Goal: Task Accomplishment & Management: Manage account settings

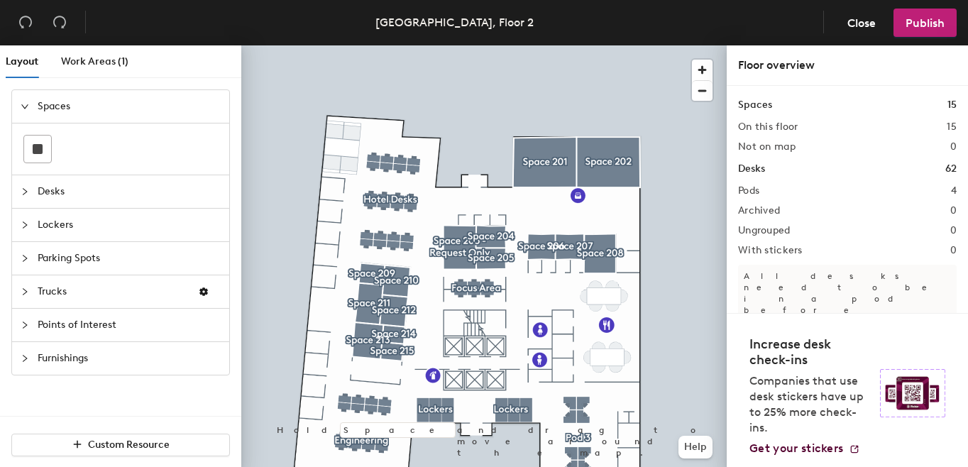
click at [145, 195] on span "Desks" at bounding box center [129, 191] width 183 height 33
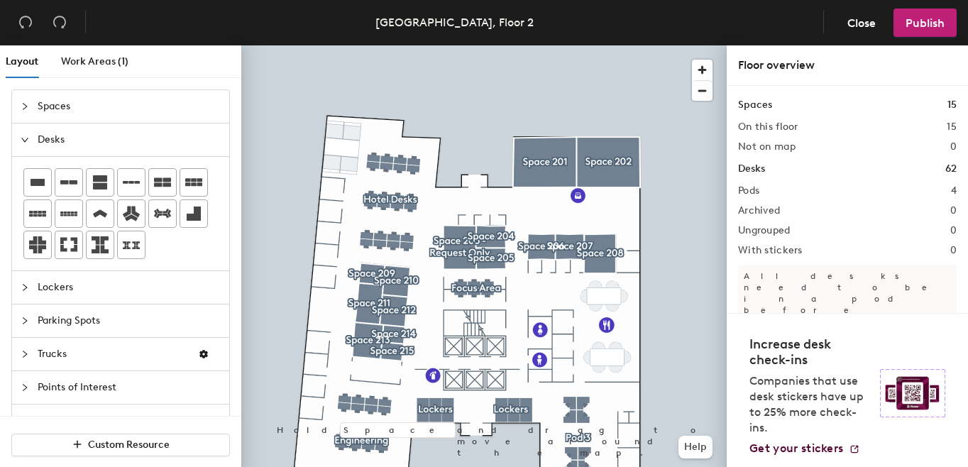
click at [476, 199] on div "Layout Work Areas (1) Spaces Desks Lockers Parking Spots Trucks Points of Inter…" at bounding box center [484, 258] width 968 height 427
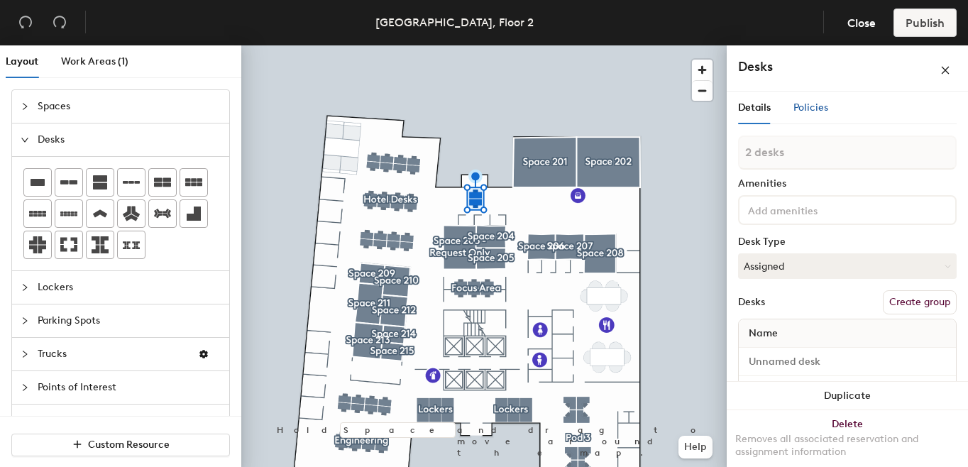
click at [816, 105] on span "Policies" at bounding box center [811, 108] width 35 height 12
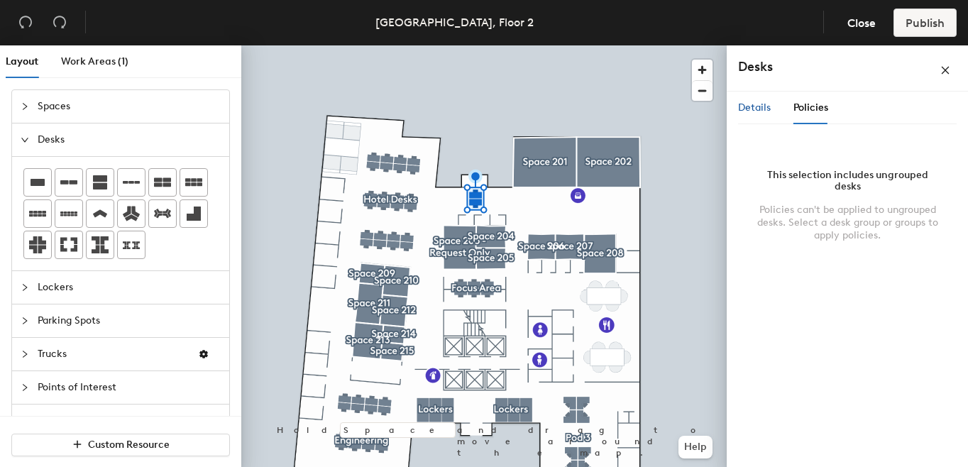
click at [758, 104] on span "Details" at bounding box center [754, 108] width 33 height 12
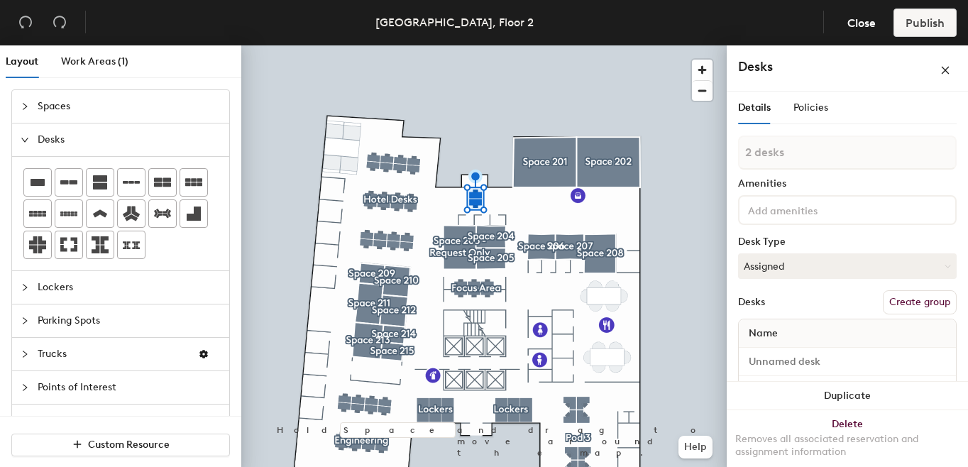
type input "1 desk"
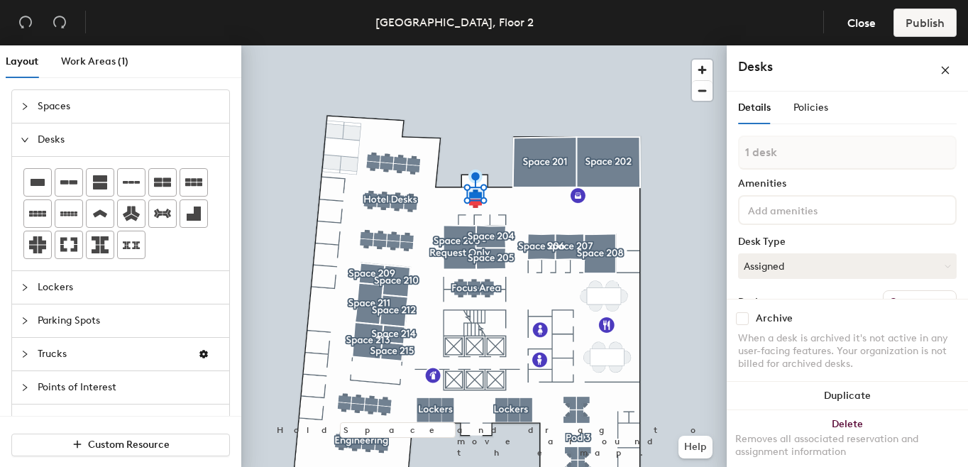
click at [783, 209] on input at bounding box center [809, 209] width 128 height 17
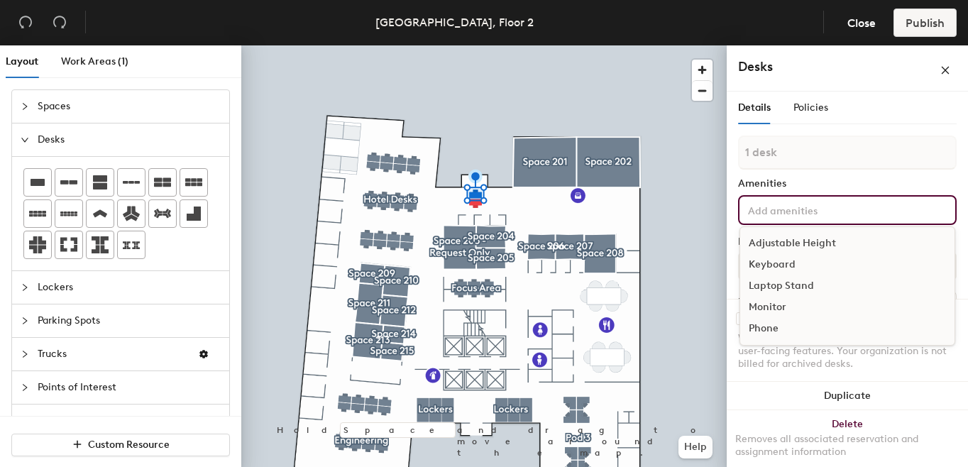
click at [776, 244] on div "Adjustable Height" at bounding box center [847, 243] width 214 height 21
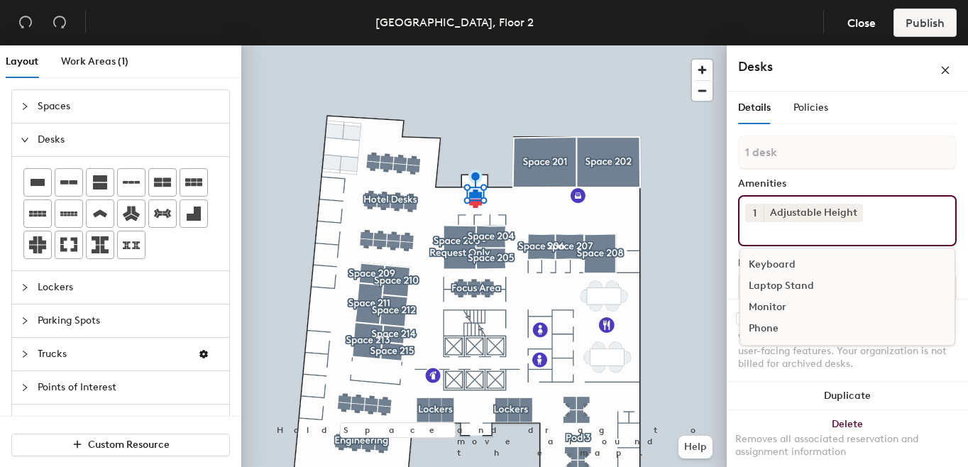
click at [765, 265] on div "Keyboard" at bounding box center [847, 264] width 214 height 21
click at [773, 264] on div "Laptop Stand" at bounding box center [847, 264] width 214 height 21
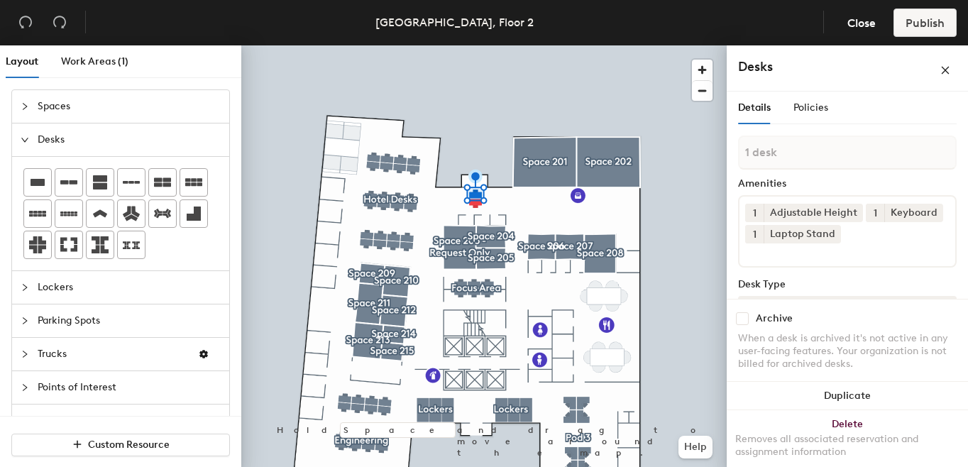
click at [798, 180] on div "Amenities" at bounding box center [847, 183] width 219 height 11
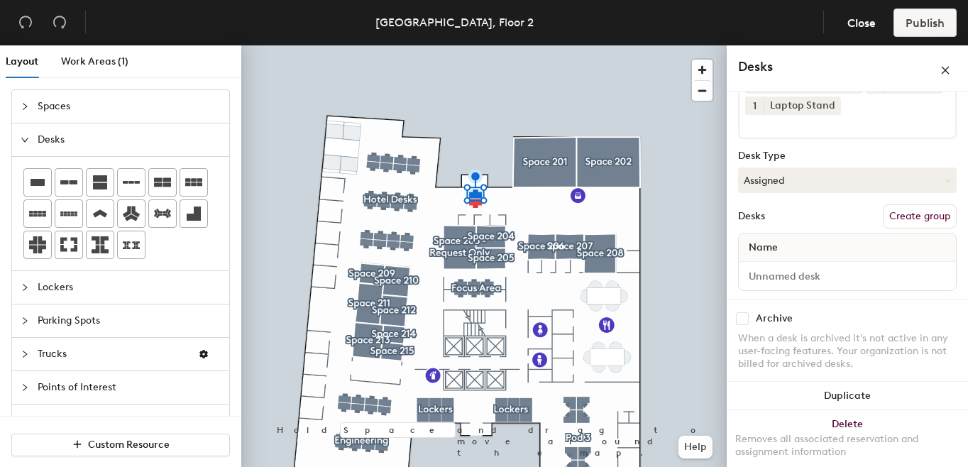
scroll to position [141, 0]
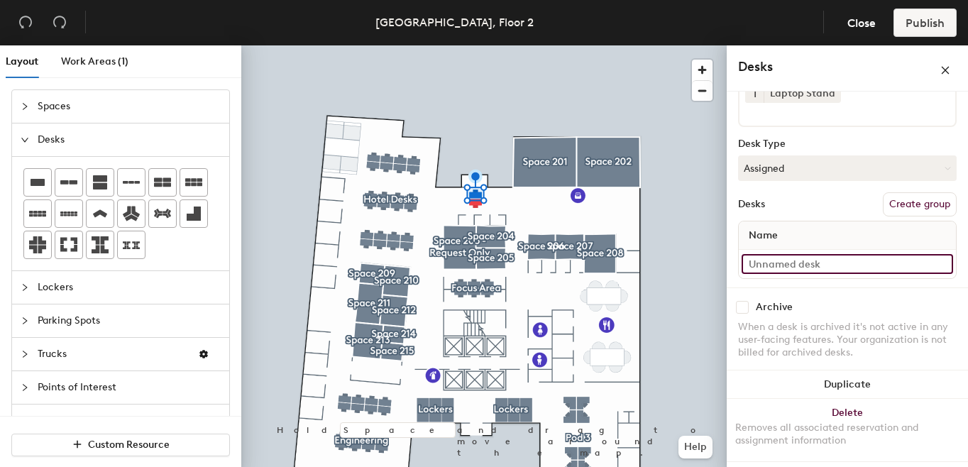
click at [784, 263] on input at bounding box center [848, 264] width 212 height 20
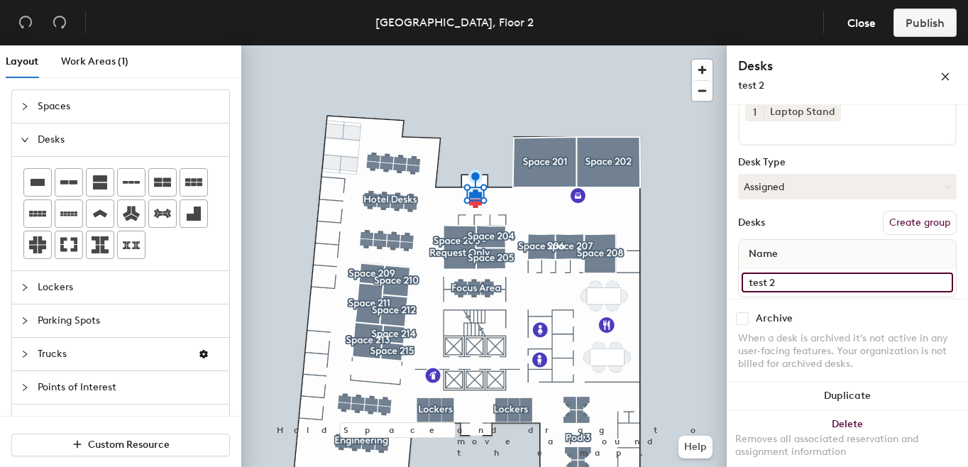
scroll to position [125, 0]
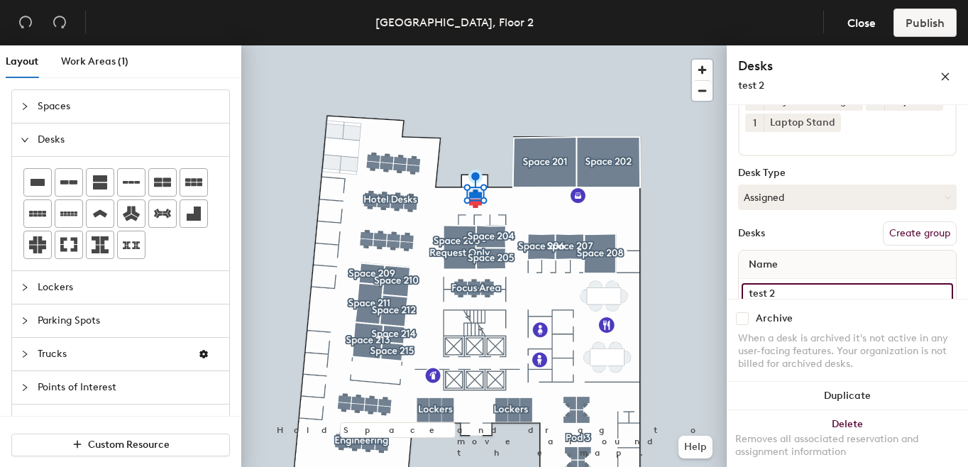
type input "test 2"
click at [900, 236] on button "Create group" at bounding box center [920, 233] width 74 height 24
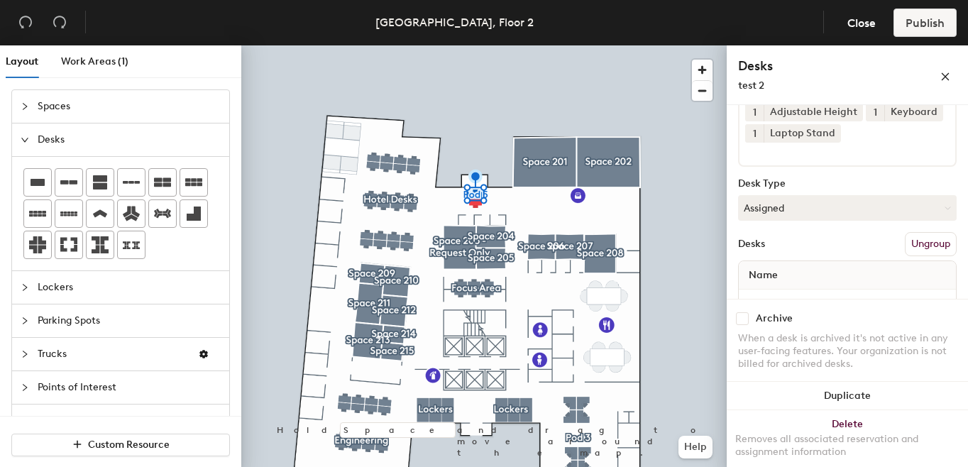
scroll to position [154, 0]
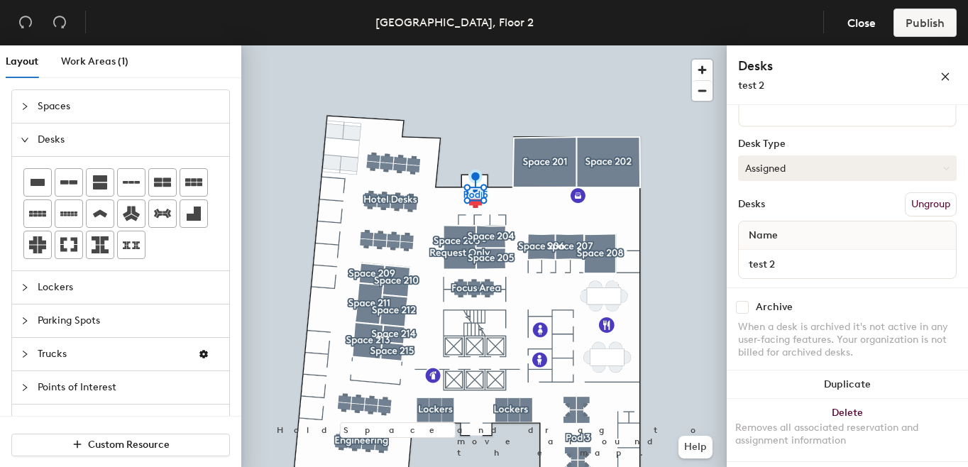
click at [859, 173] on button "Assigned" at bounding box center [847, 168] width 219 height 26
click at [775, 213] on div "Assigned" at bounding box center [810, 212] width 142 height 21
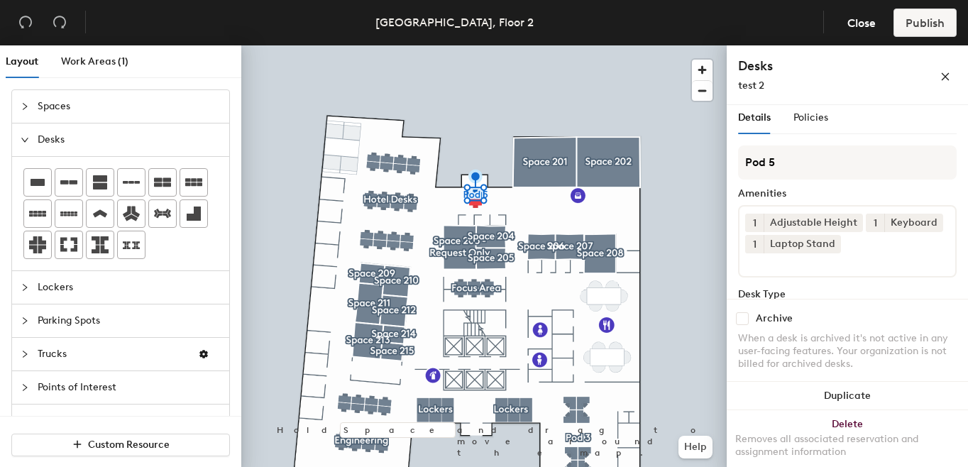
scroll to position [0, 0]
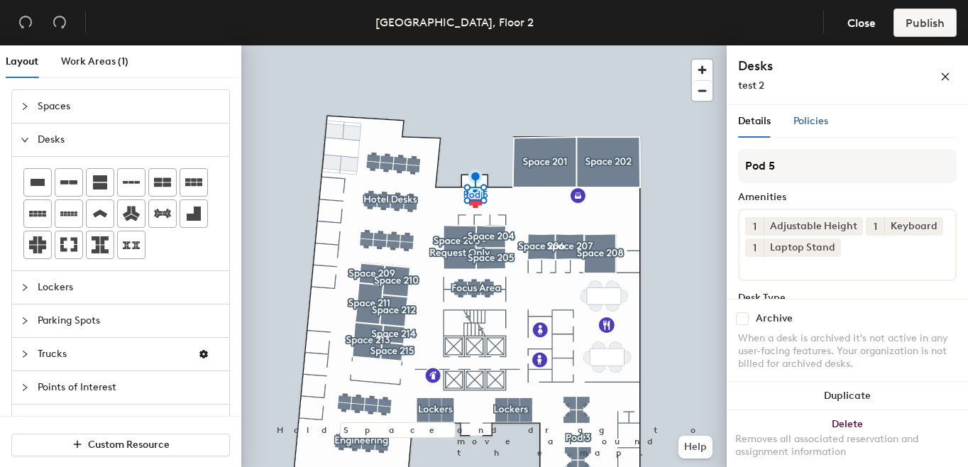
click at [808, 120] on span "Policies" at bounding box center [811, 121] width 35 height 12
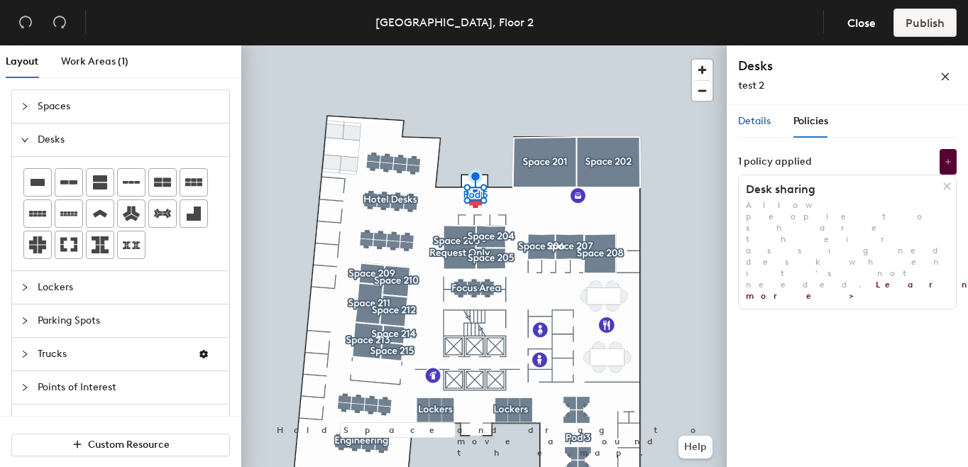
click at [752, 122] on span "Details" at bounding box center [754, 121] width 33 height 12
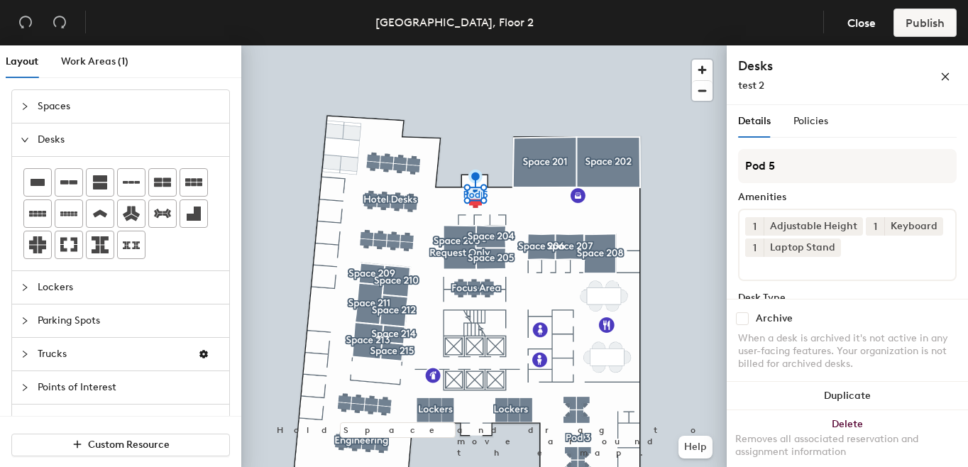
scroll to position [154, 0]
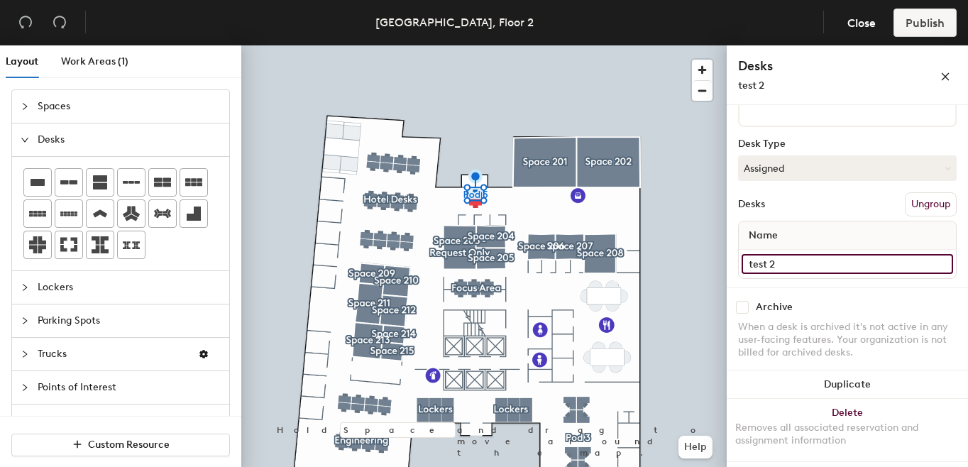
click at [791, 263] on input "test 2" at bounding box center [848, 264] width 212 height 20
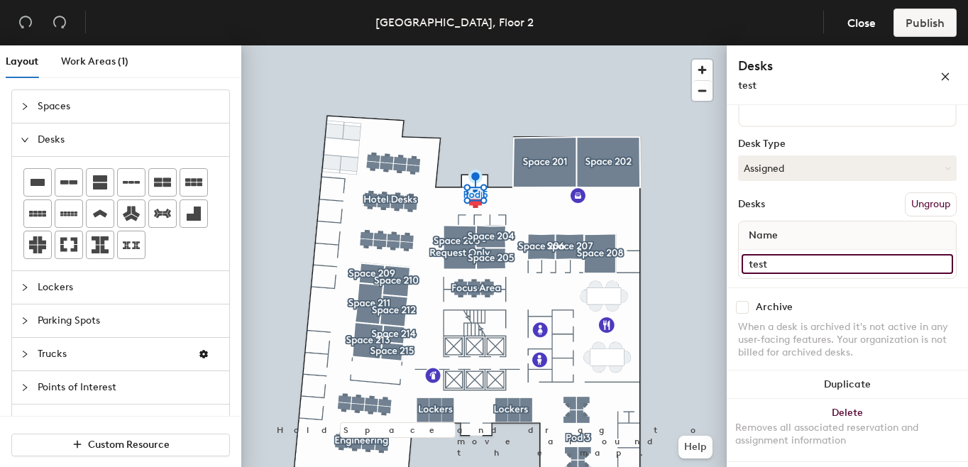
type input "test 2"
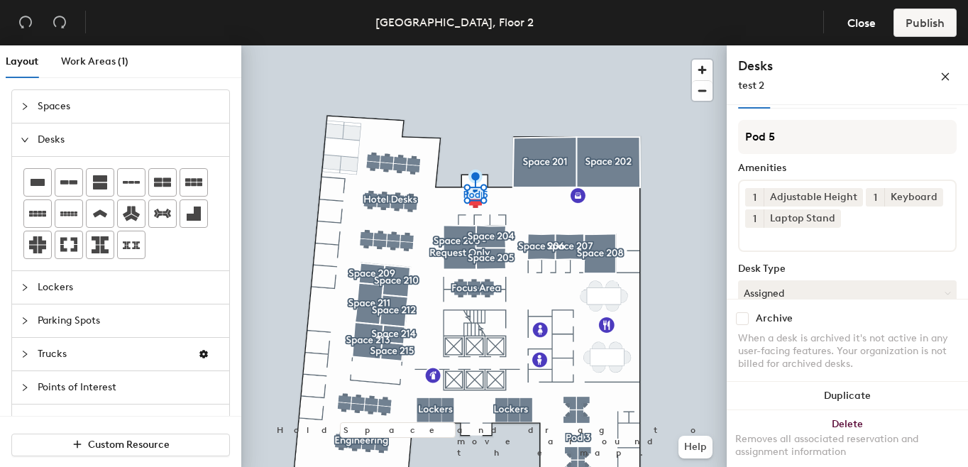
scroll to position [0, 0]
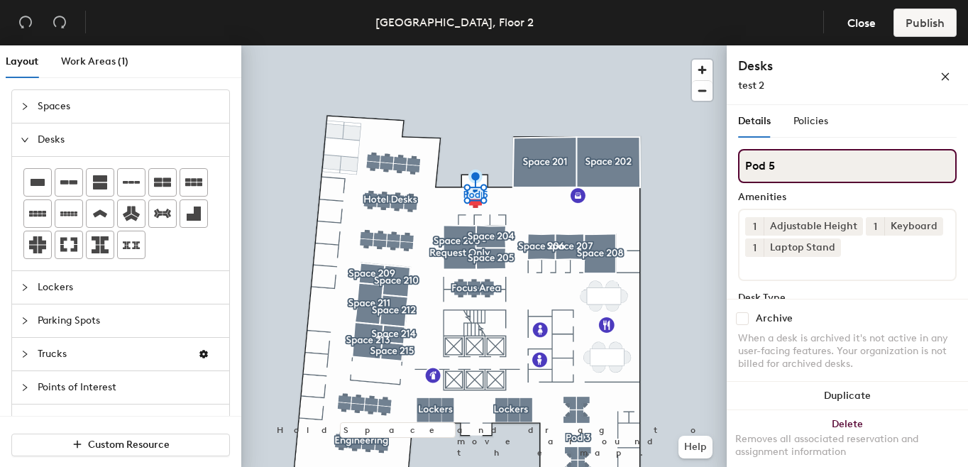
click at [789, 171] on input "Pod 5" at bounding box center [847, 166] width 219 height 34
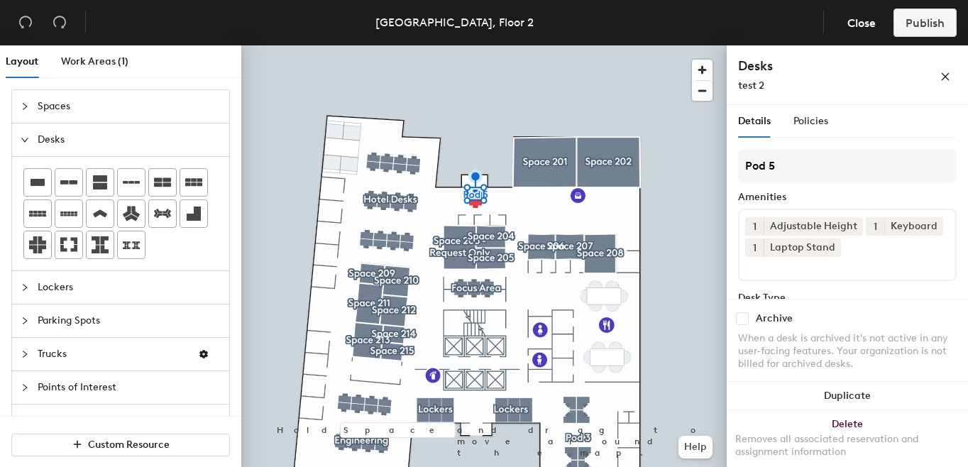
click at [841, 67] on h4 "Desks" at bounding box center [816, 66] width 156 height 18
click at [46, 107] on span "Spaces" at bounding box center [129, 106] width 183 height 33
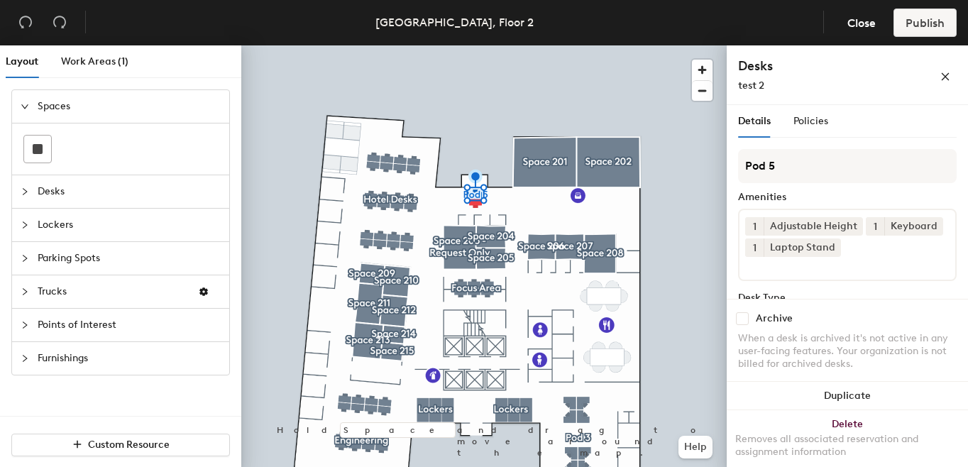
click at [31, 356] on div at bounding box center [29, 359] width 17 height 16
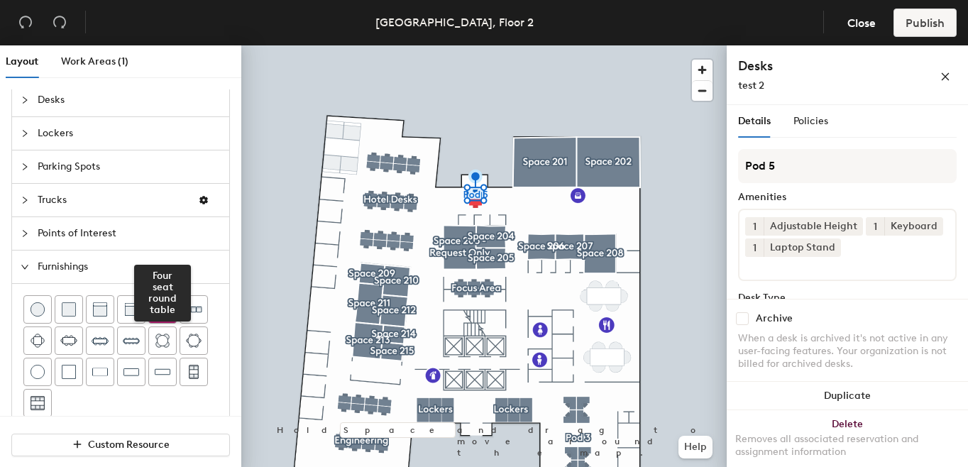
scroll to position [43, 0]
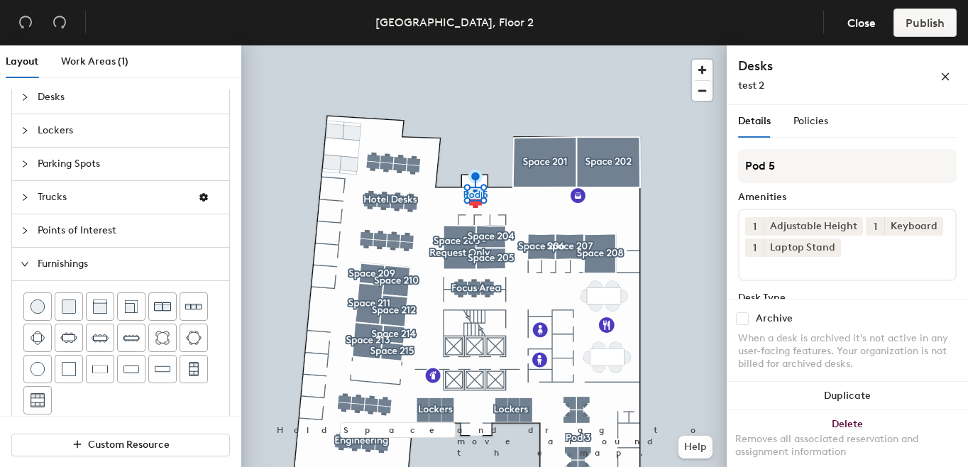
click at [48, 227] on span "Points of Interest" at bounding box center [129, 230] width 183 height 33
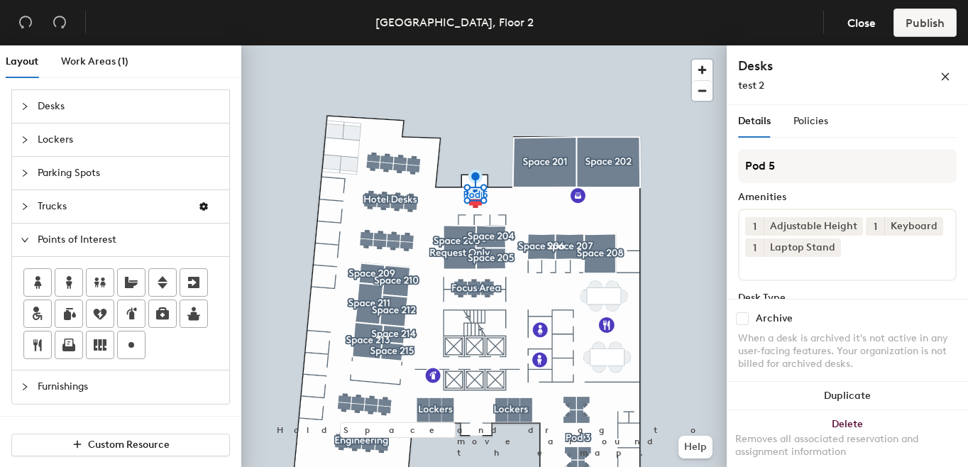
scroll to position [33, 0]
click at [56, 177] on span "Parking Spots" at bounding box center [129, 173] width 183 height 33
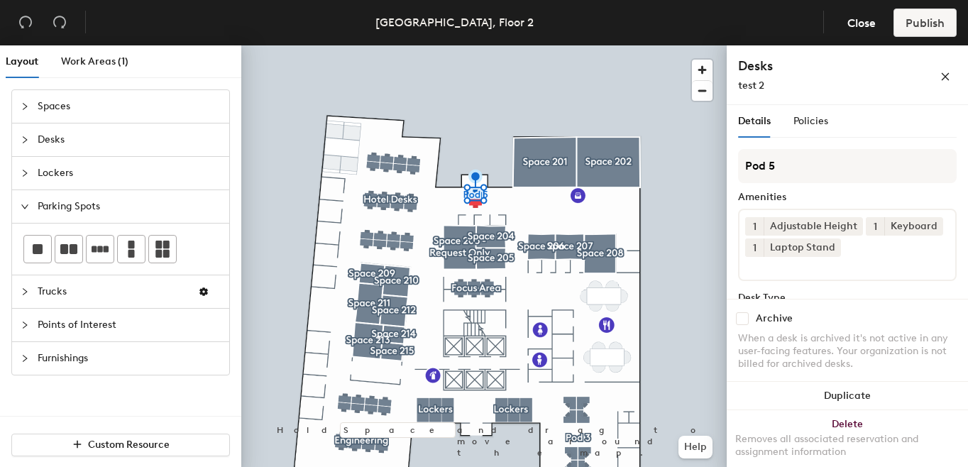
click at [26, 204] on icon "expanded" at bounding box center [25, 206] width 9 height 9
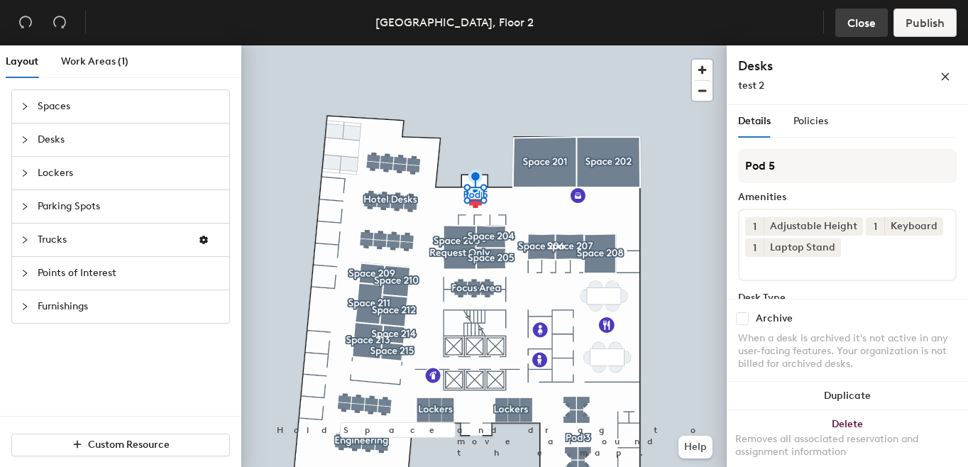
click at [861, 23] on span "Close" at bounding box center [862, 22] width 28 height 13
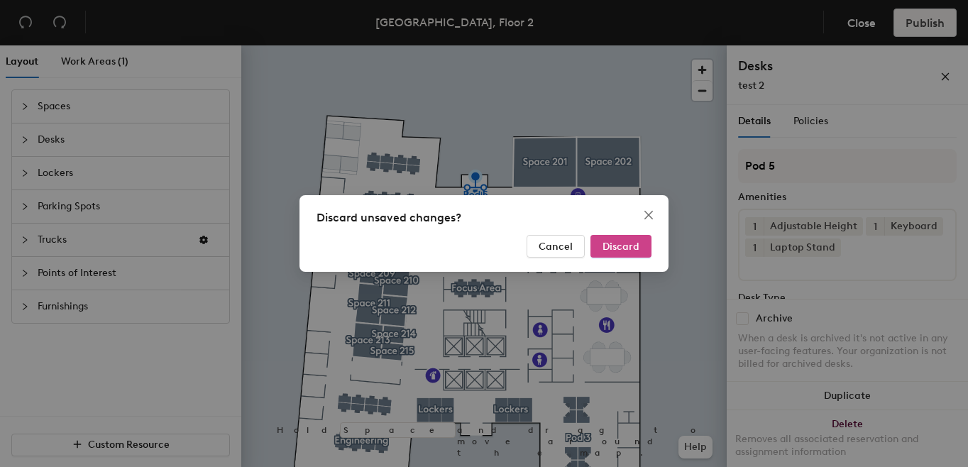
click at [620, 248] on span "Discard" at bounding box center [621, 247] width 37 height 12
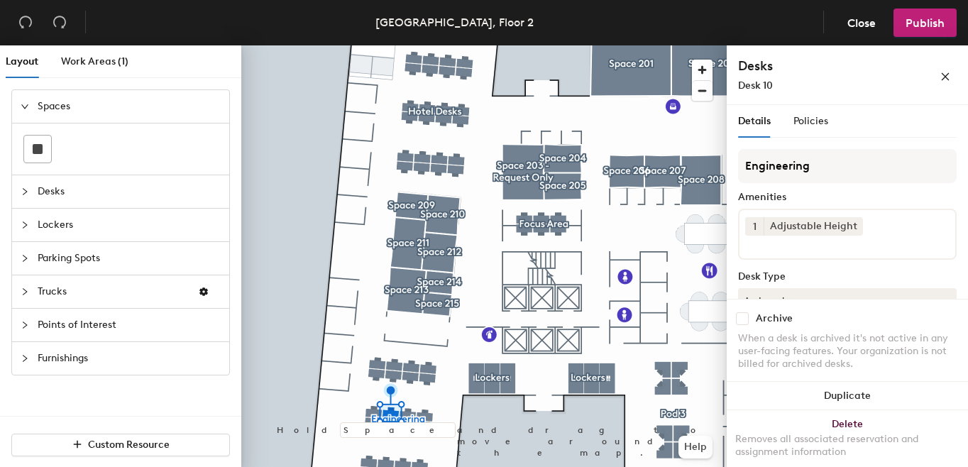
click at [409, 45] on div at bounding box center [484, 45] width 486 height 0
click at [857, 24] on span "Close" at bounding box center [862, 22] width 28 height 13
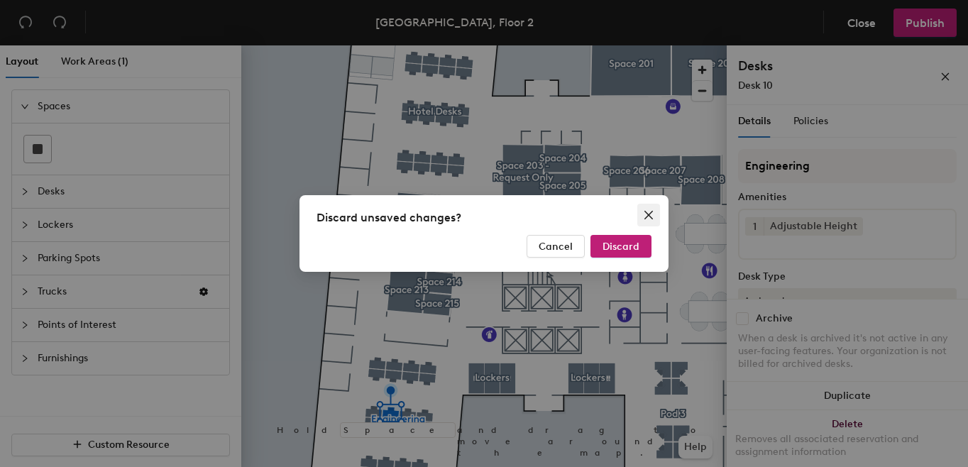
click at [649, 218] on icon "close" at bounding box center [648, 214] width 11 height 11
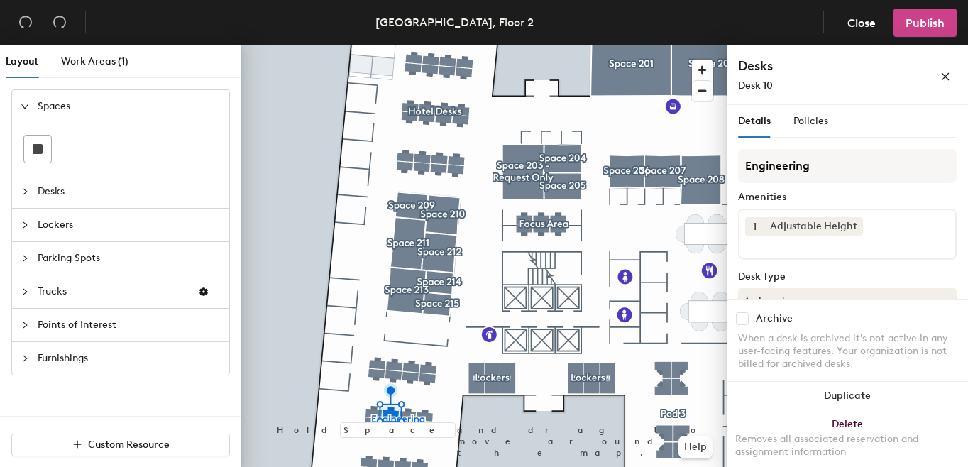
click at [906, 16] on span "Publish" at bounding box center [925, 22] width 39 height 13
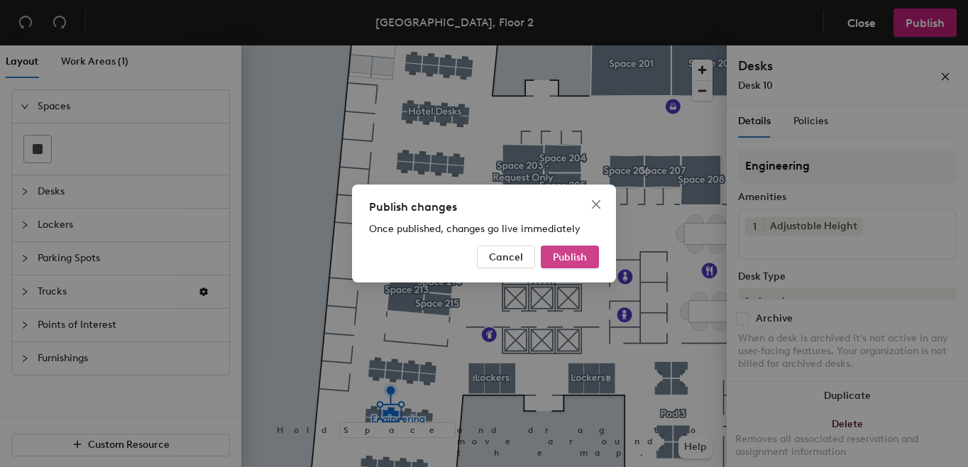
click at [558, 256] on span "Publish" at bounding box center [570, 257] width 34 height 12
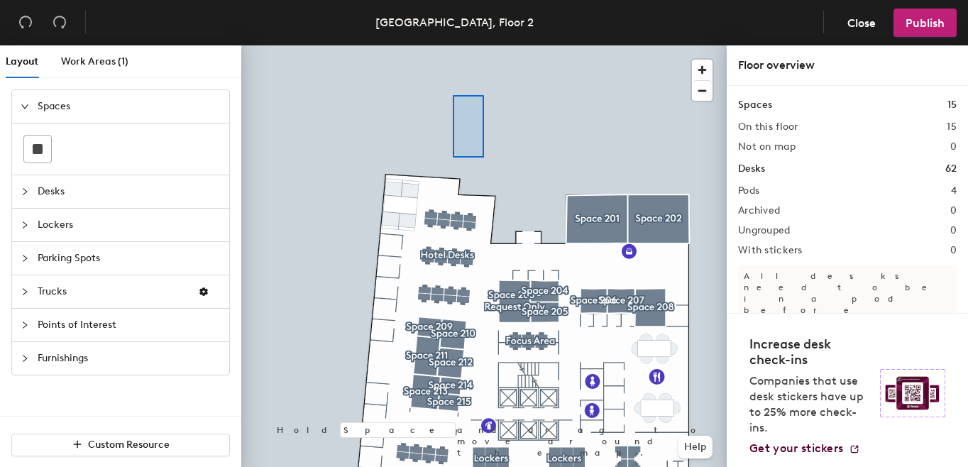
click at [453, 45] on div at bounding box center [484, 45] width 486 height 0
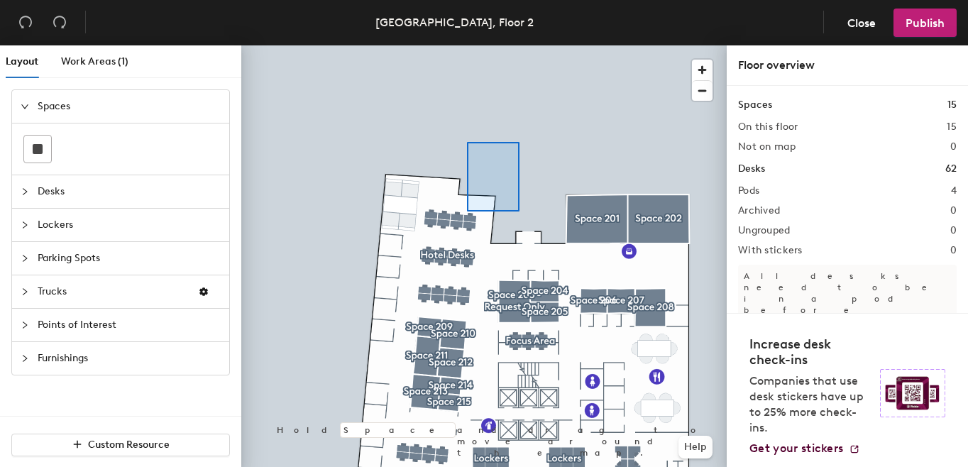
click at [478, 45] on div at bounding box center [484, 45] width 486 height 0
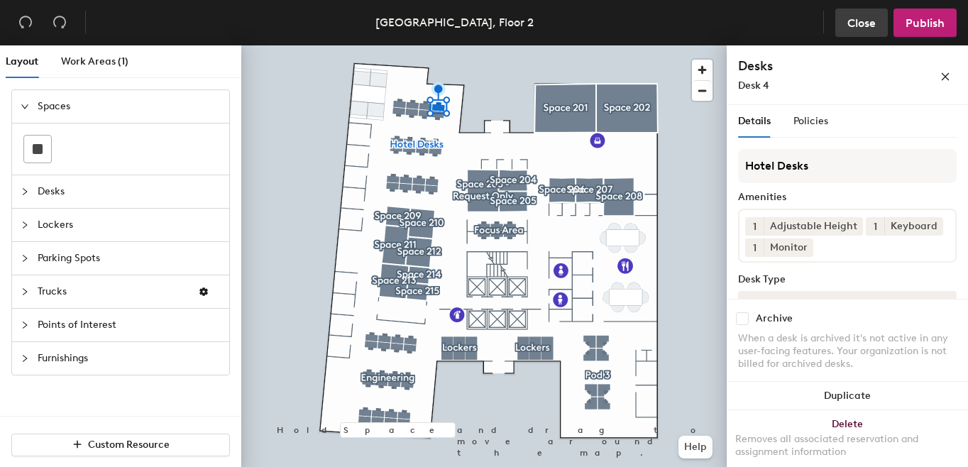
click at [863, 21] on span "Close" at bounding box center [862, 22] width 28 height 13
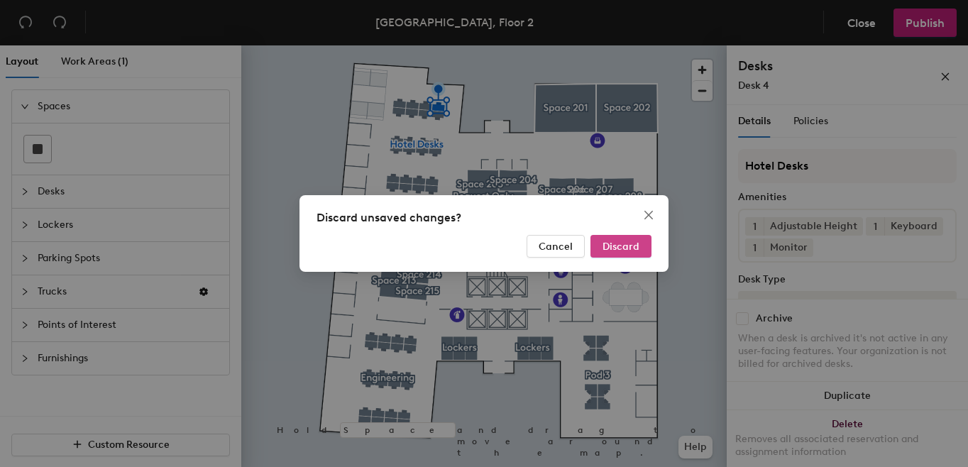
click at [615, 243] on span "Discard" at bounding box center [621, 247] width 37 height 12
